Goal: Task Accomplishment & Management: Use online tool/utility

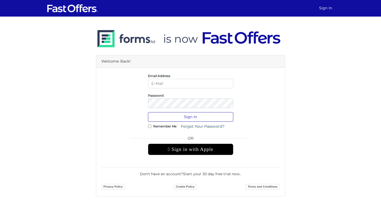
type input "sarah@sarahcromie.com"
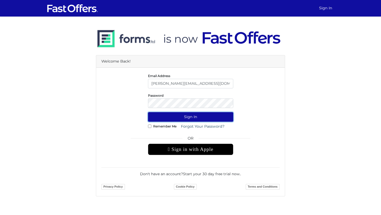
click at [180, 119] on button "Sign In" at bounding box center [190, 117] width 85 height 10
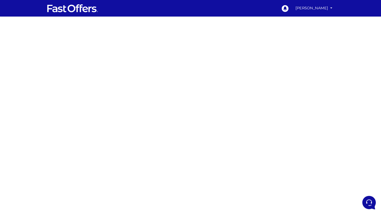
scroll to position [35, 0]
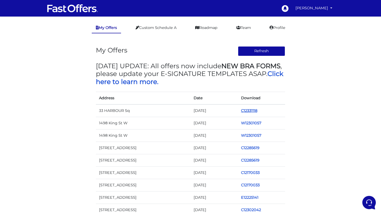
click at [249, 110] on link "C12331118" at bounding box center [249, 110] width 16 height 5
